Goal: Information Seeking & Learning: Learn about a topic

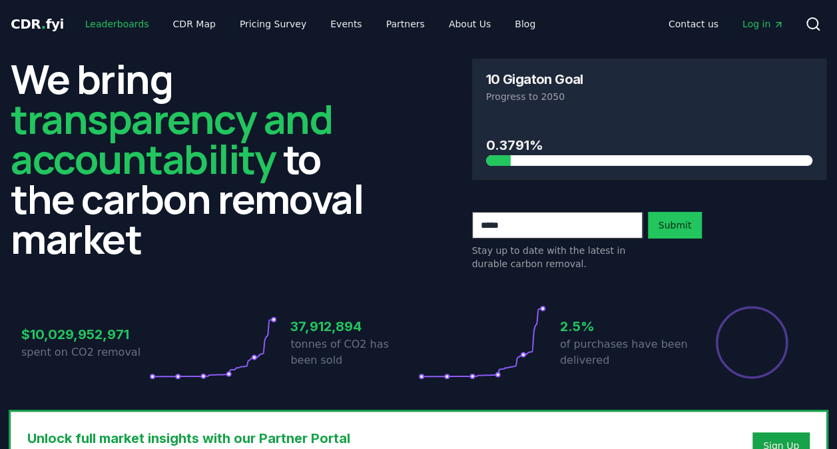
click at [126, 24] on link "Leaderboards" at bounding box center [117, 24] width 85 height 24
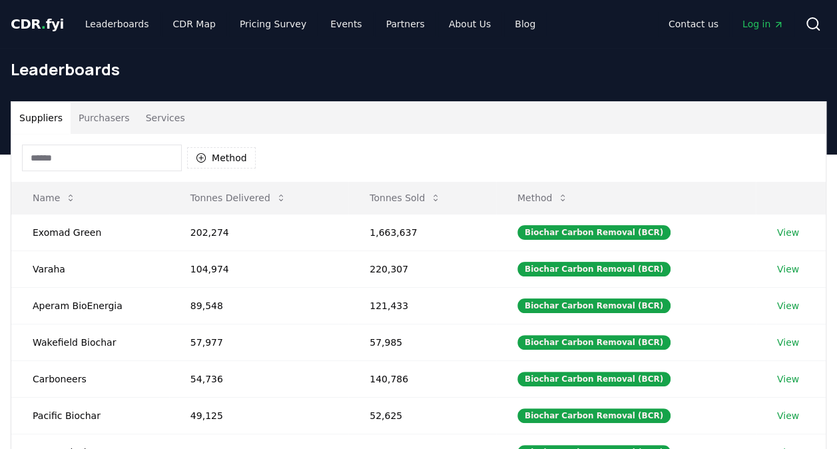
click at [148, 119] on button "Services" at bounding box center [165, 118] width 55 height 32
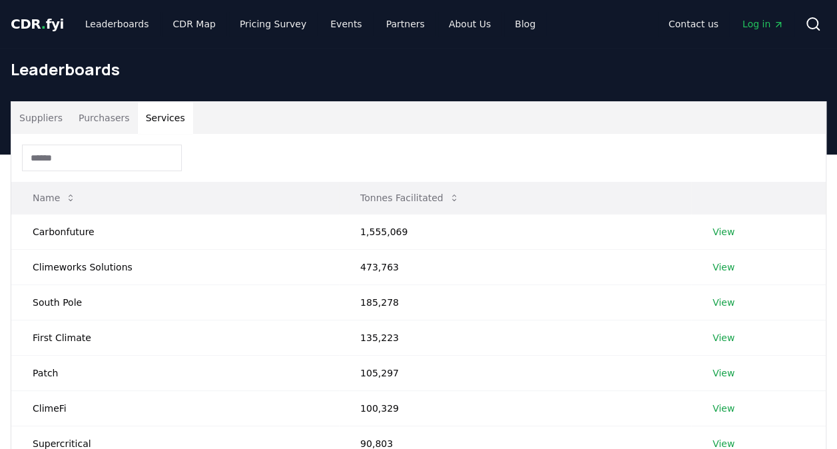
scroll to position [41, 0]
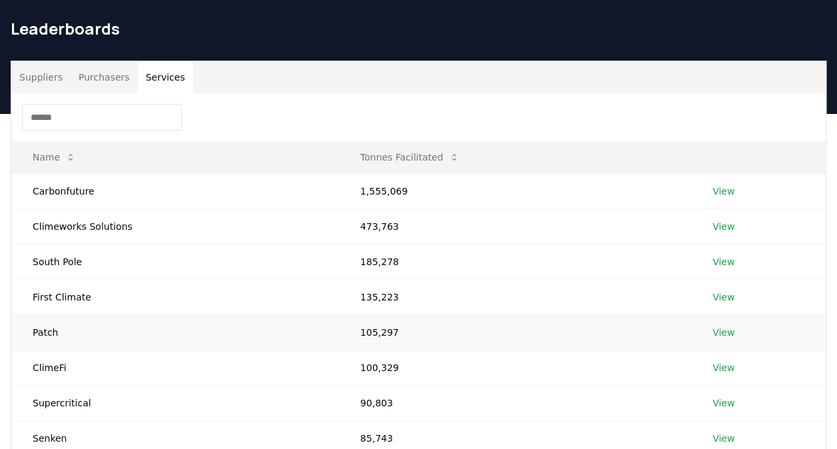
click at [725, 329] on link "View" at bounding box center [723, 332] width 22 height 13
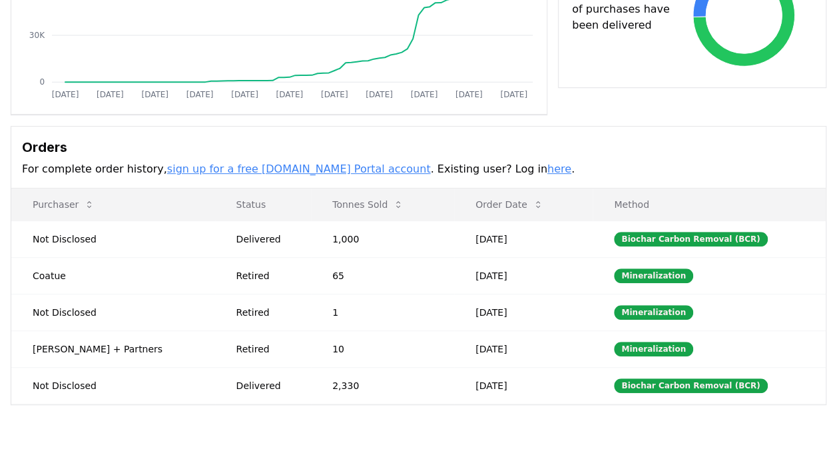
scroll to position [272, 0]
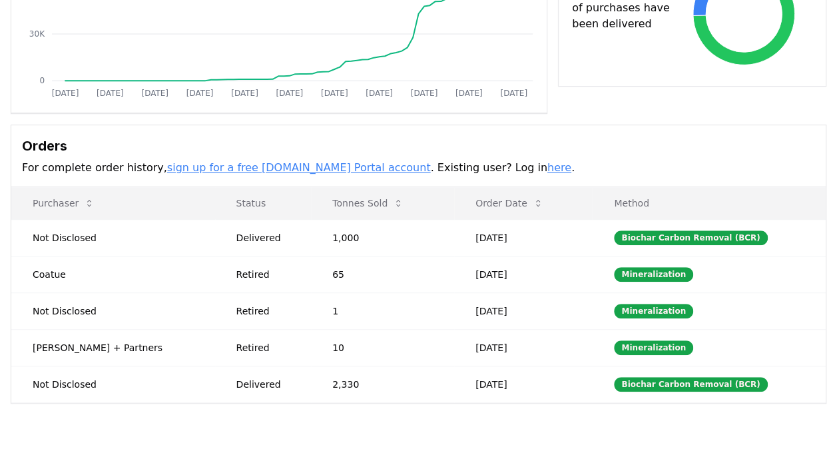
click at [547, 166] on link "here" at bounding box center [559, 167] width 24 height 13
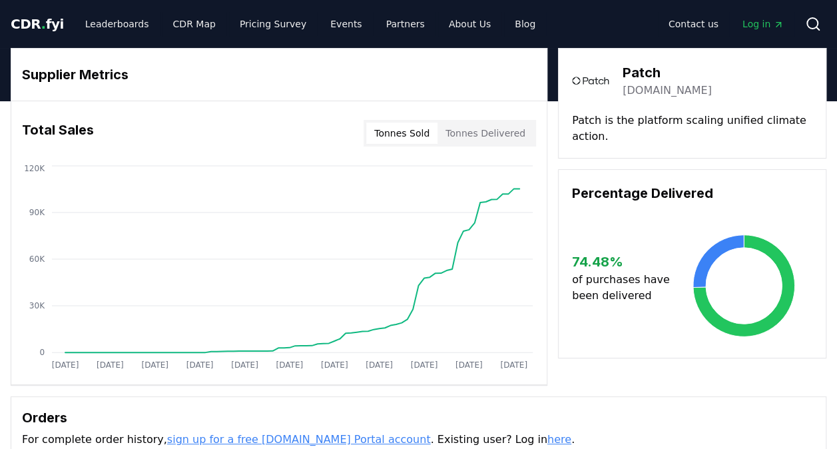
click at [748, 27] on span "Log in" at bounding box center [762, 23] width 41 height 13
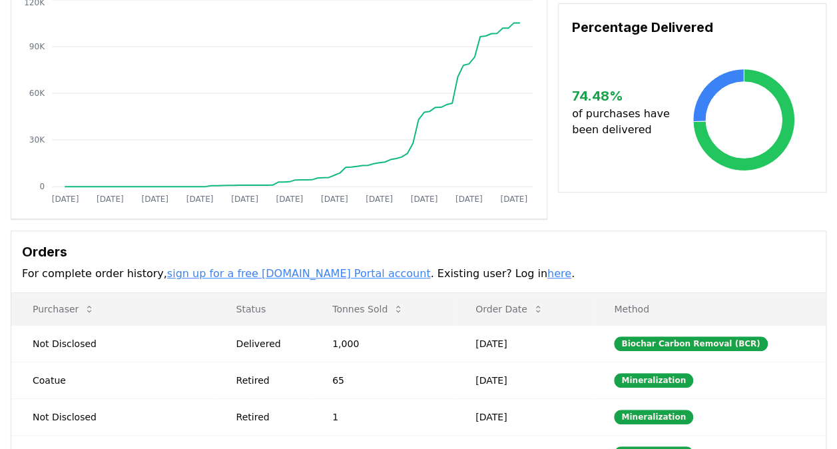
scroll to position [216, 0]
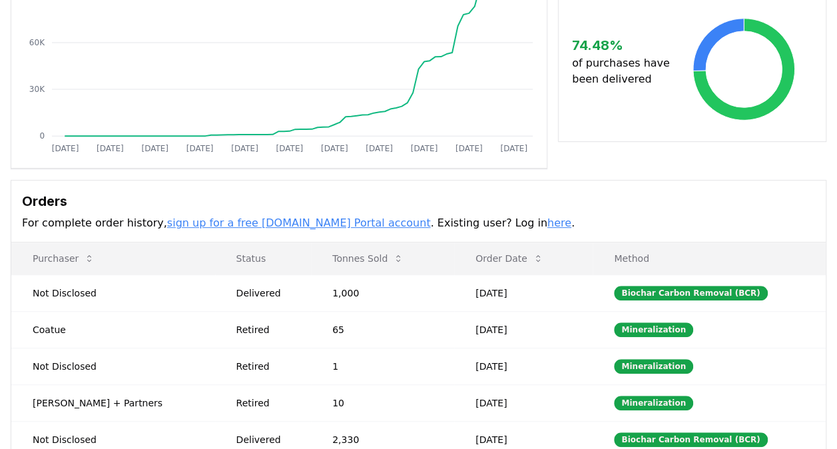
click at [312, 226] on link "sign up for a free [DOMAIN_NAME] Portal account" at bounding box center [299, 222] width 264 height 13
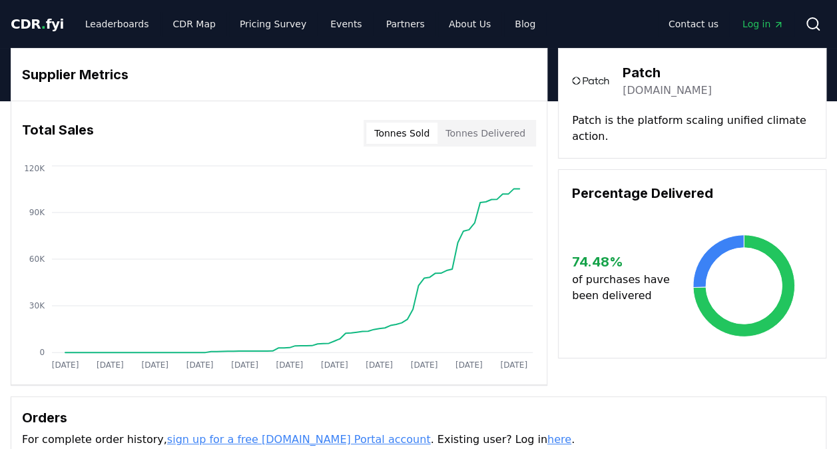
click at [752, 22] on span "Log in" at bounding box center [762, 23] width 41 height 13
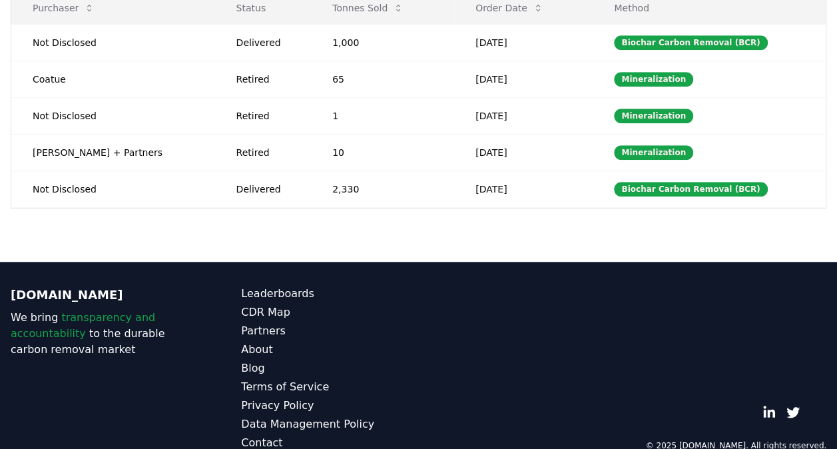
scroll to position [487, 0]
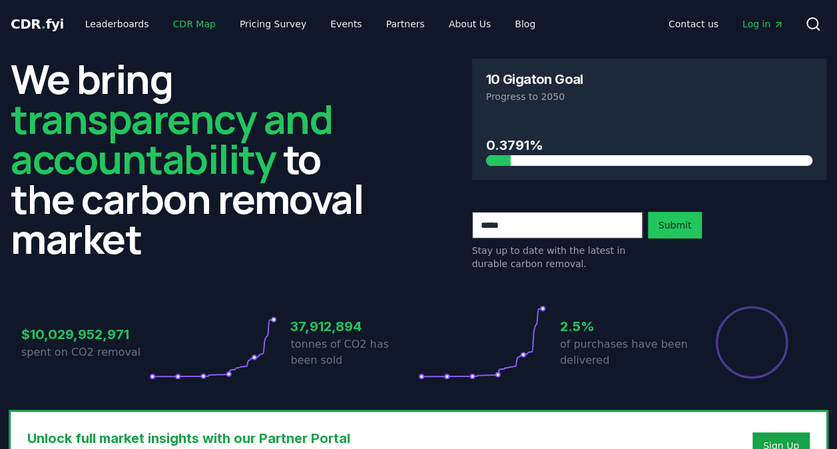
click at [185, 25] on link "CDR Map" at bounding box center [194, 24] width 64 height 24
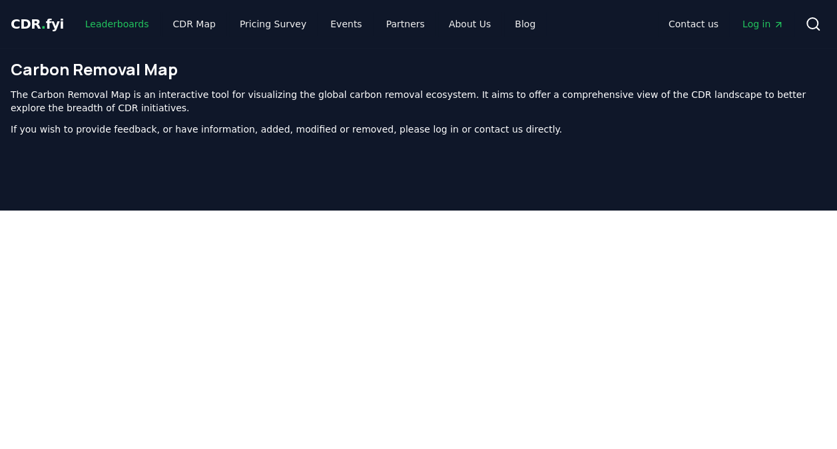
click at [120, 26] on link "Leaderboards" at bounding box center [117, 24] width 85 height 24
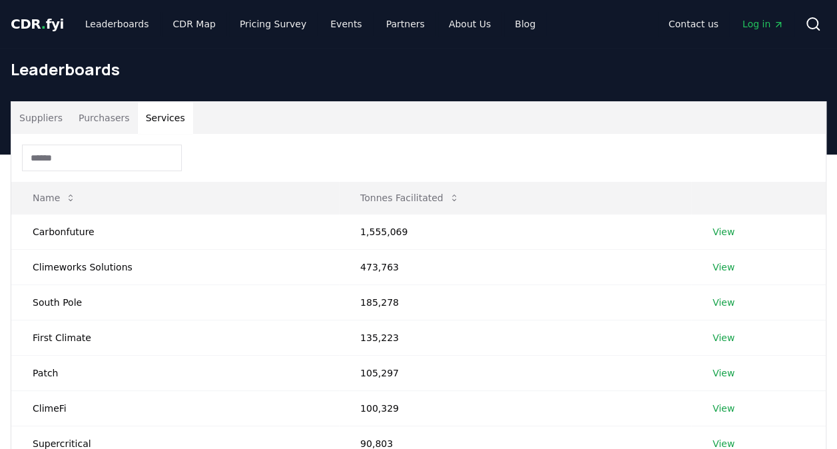
click at [146, 121] on button "Services" at bounding box center [165, 118] width 55 height 32
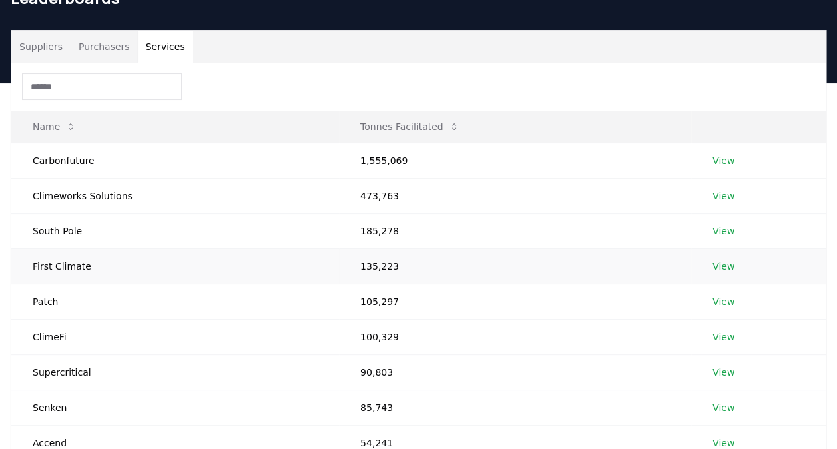
scroll to position [72, 0]
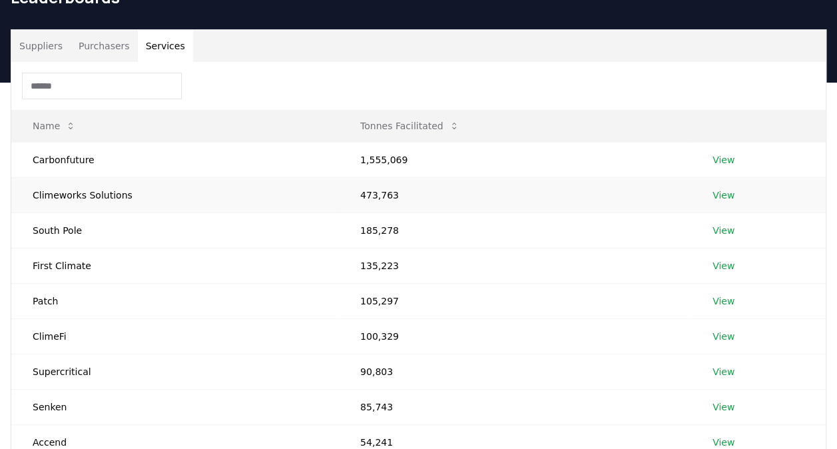
click at [719, 192] on link "View" at bounding box center [723, 194] width 22 height 13
click at [724, 303] on link "View" at bounding box center [723, 300] width 22 height 13
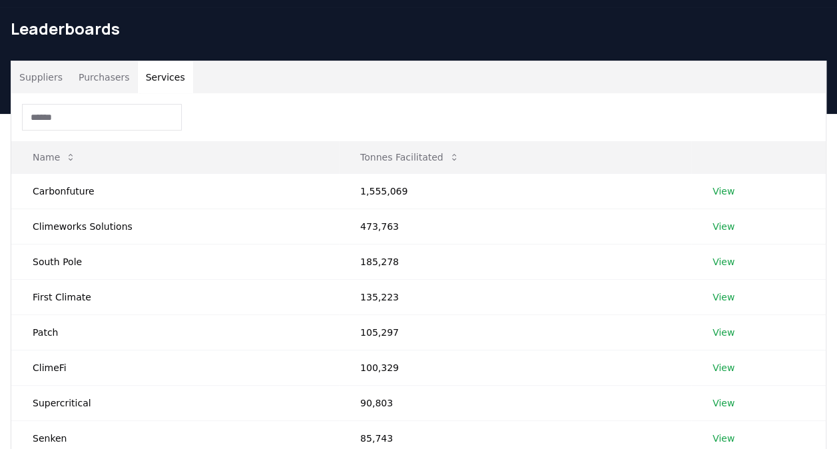
scroll to position [0, 0]
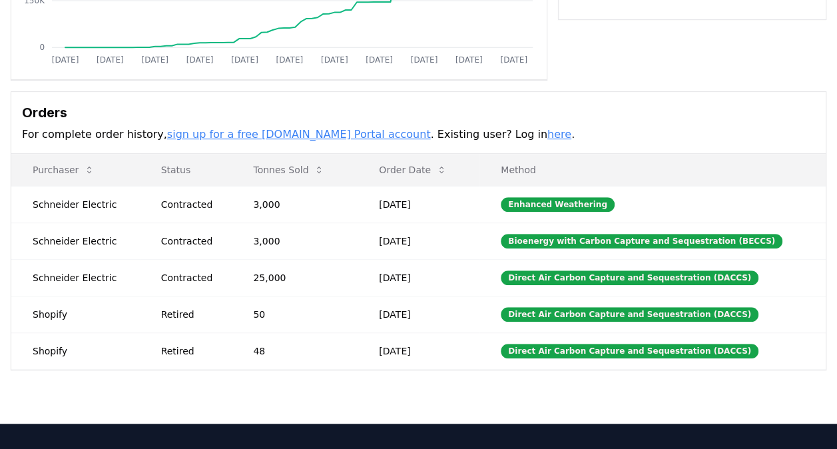
scroll to position [304, 0]
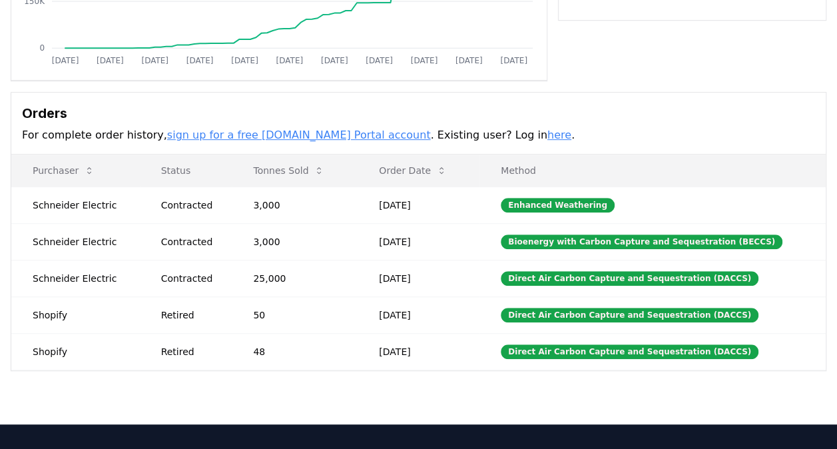
click at [595, 119] on h3 "Orders" at bounding box center [418, 113] width 793 height 20
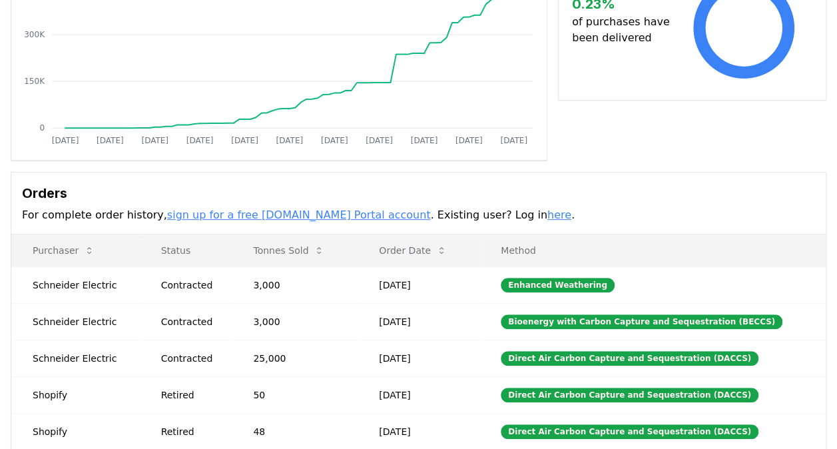
scroll to position [0, 0]
